Goal: Information Seeking & Learning: Learn about a topic

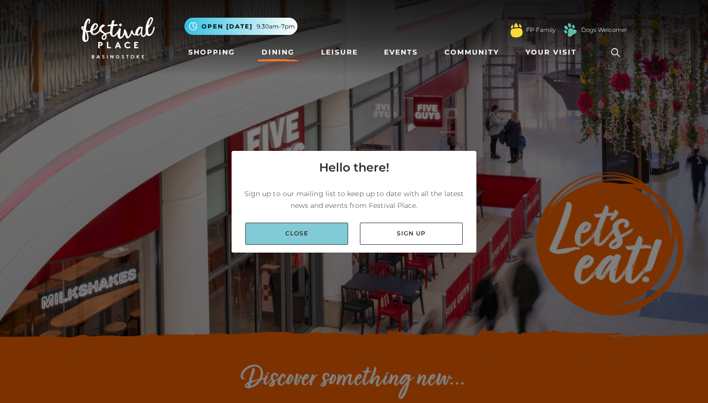
click at [302, 239] on link "Close" at bounding box center [296, 234] width 103 height 22
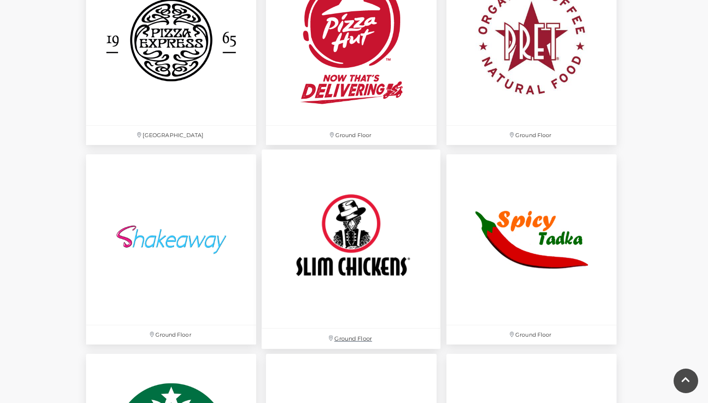
scroll to position [2665, 0]
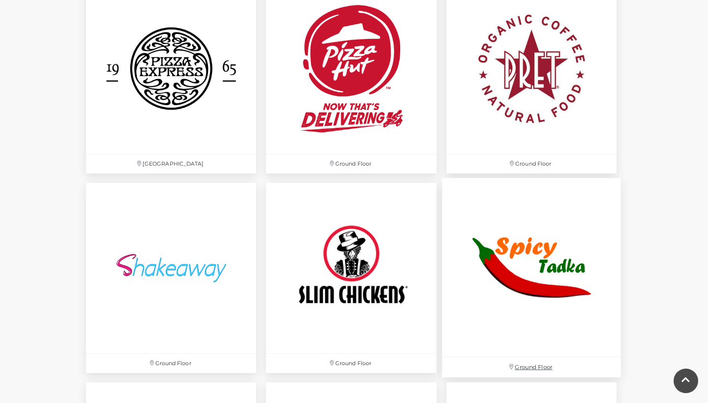
click at [514, 265] on img at bounding box center [531, 267] width 179 height 179
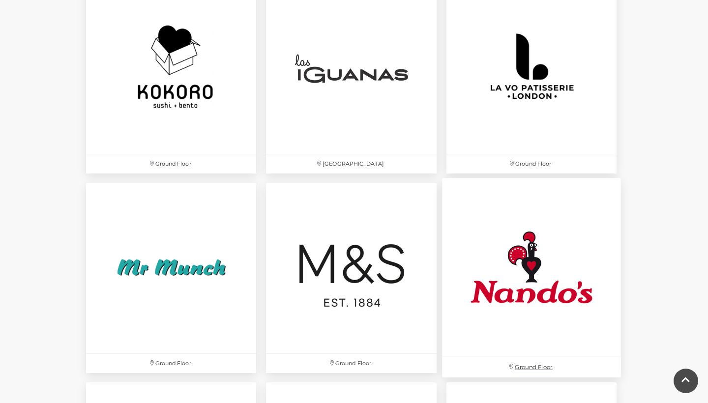
scroll to position [2266, 0]
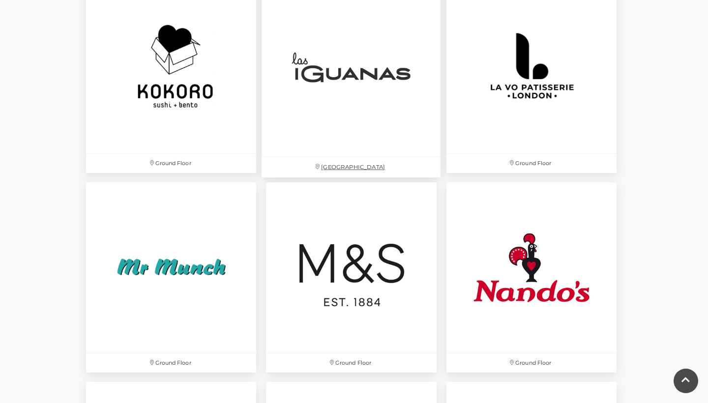
click at [370, 79] on img at bounding box center [351, 67] width 179 height 179
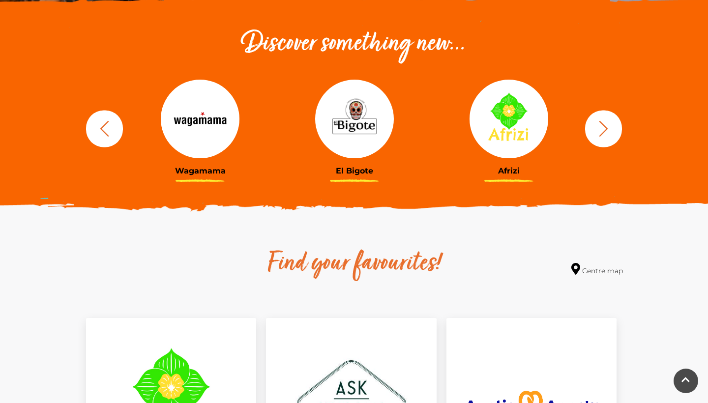
scroll to position [316, 0]
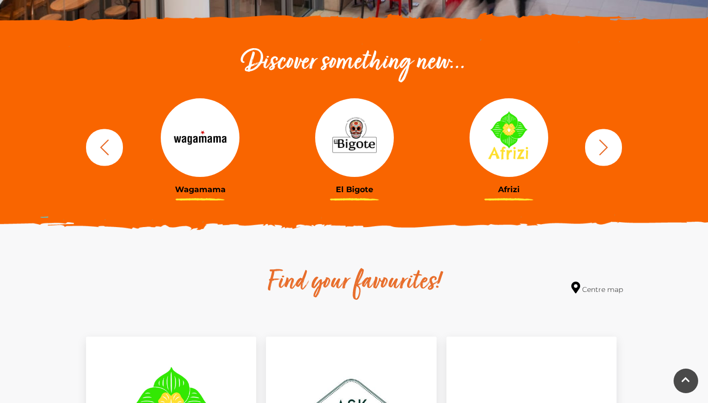
click at [606, 144] on icon "button" at bounding box center [603, 147] width 18 height 18
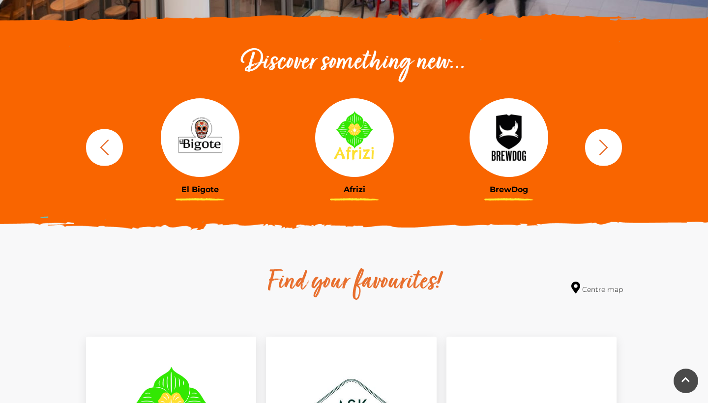
click at [510, 144] on img at bounding box center [508, 137] width 79 height 79
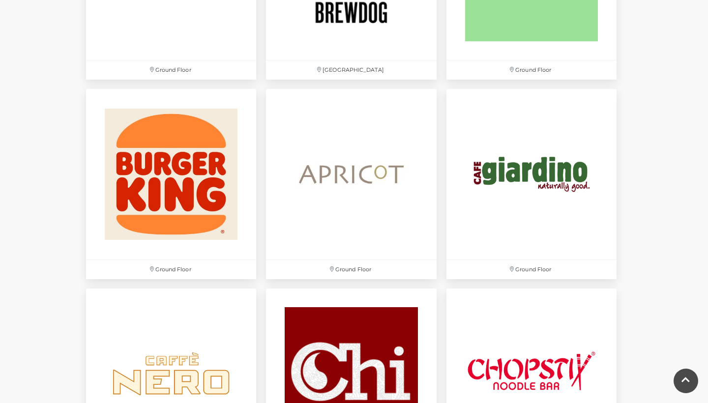
scroll to position [963, 0]
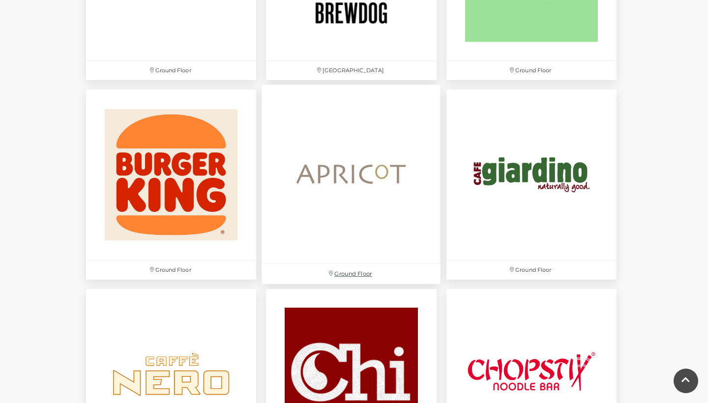
click at [363, 196] on img at bounding box center [351, 174] width 179 height 179
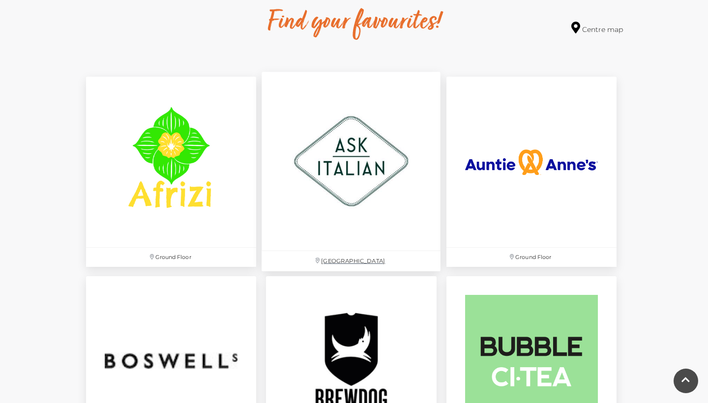
scroll to position [575, 0]
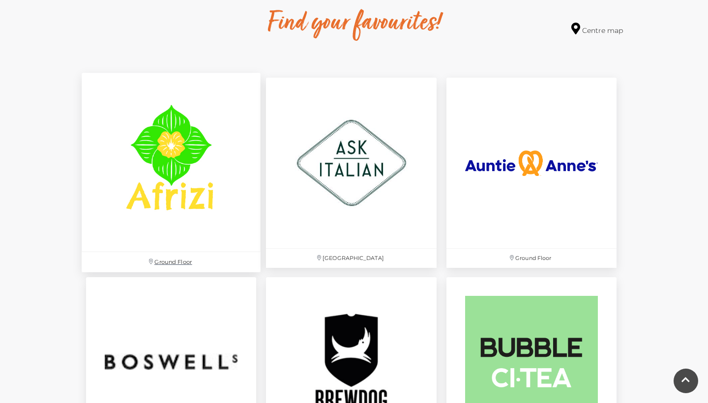
click at [207, 172] on img at bounding box center [171, 162] width 179 height 179
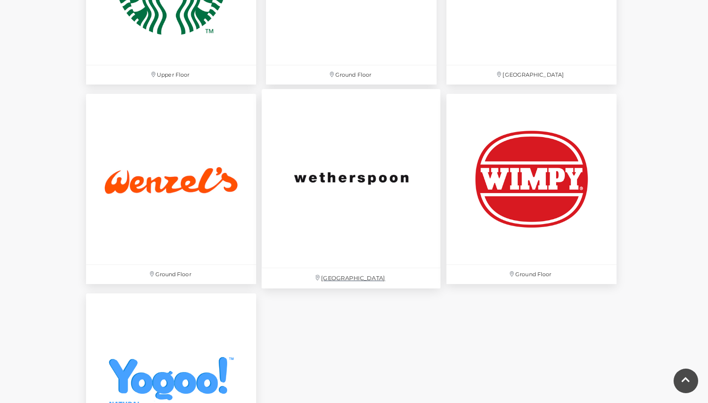
scroll to position [3156, 0]
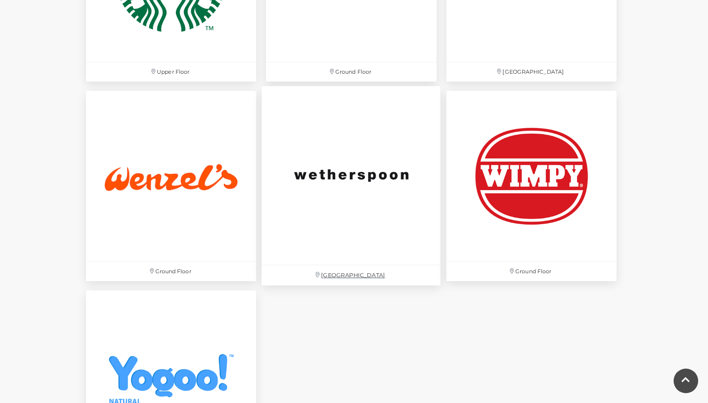
click at [374, 205] on img at bounding box center [351, 175] width 179 height 179
